Goal: Find specific page/section: Find specific page/section

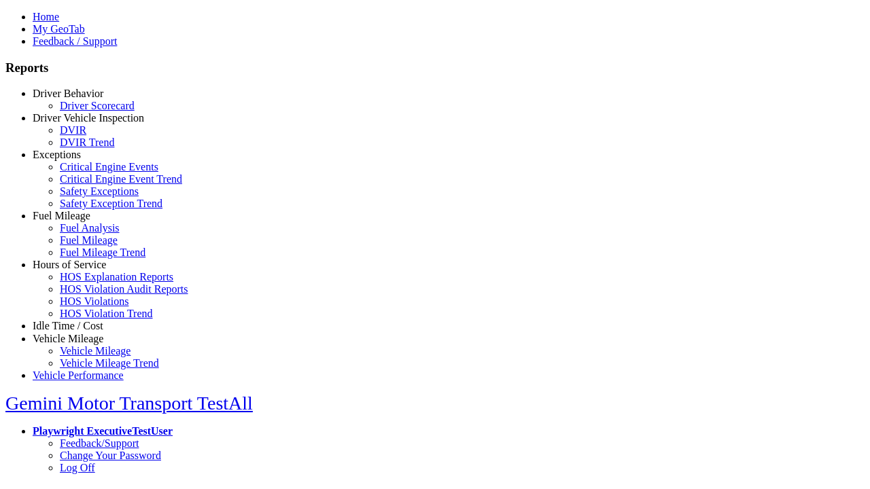
select select "**"
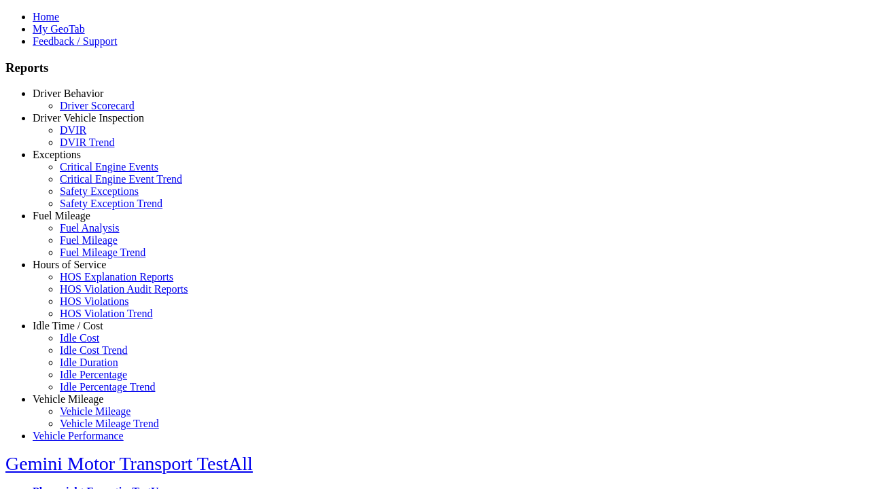
type input "**********"
type input "******"
